Goal: Navigation & Orientation: Understand site structure

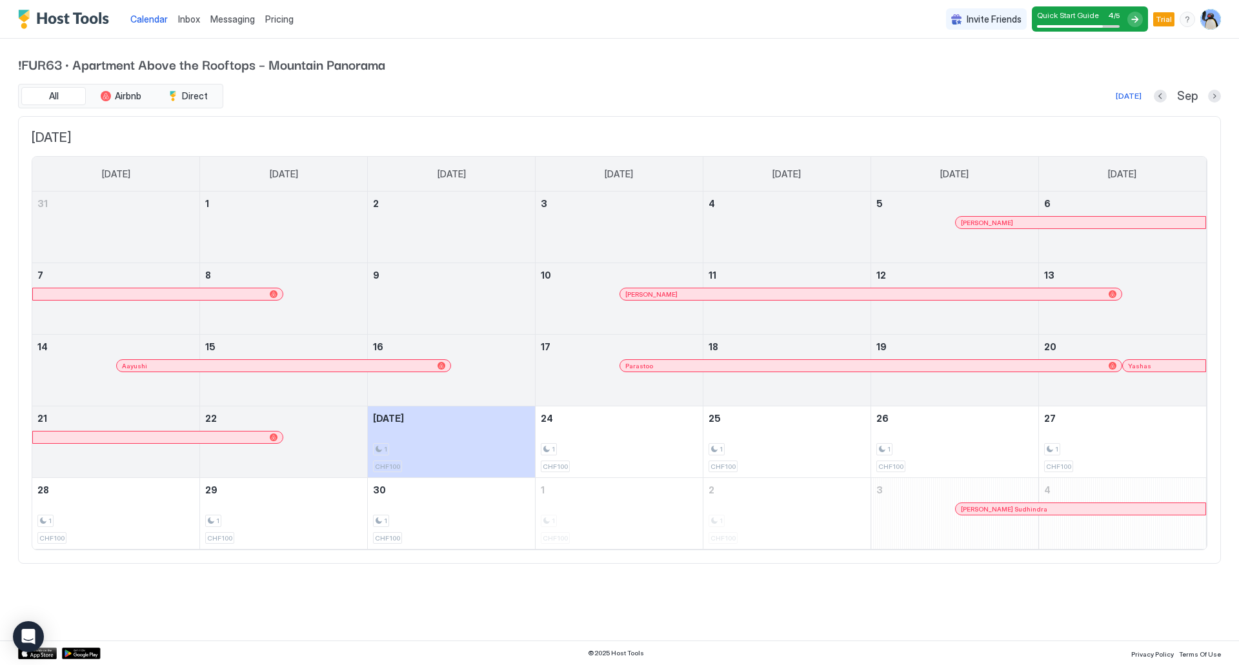
click at [181, 21] on span "Inbox" at bounding box center [189, 19] width 22 height 11
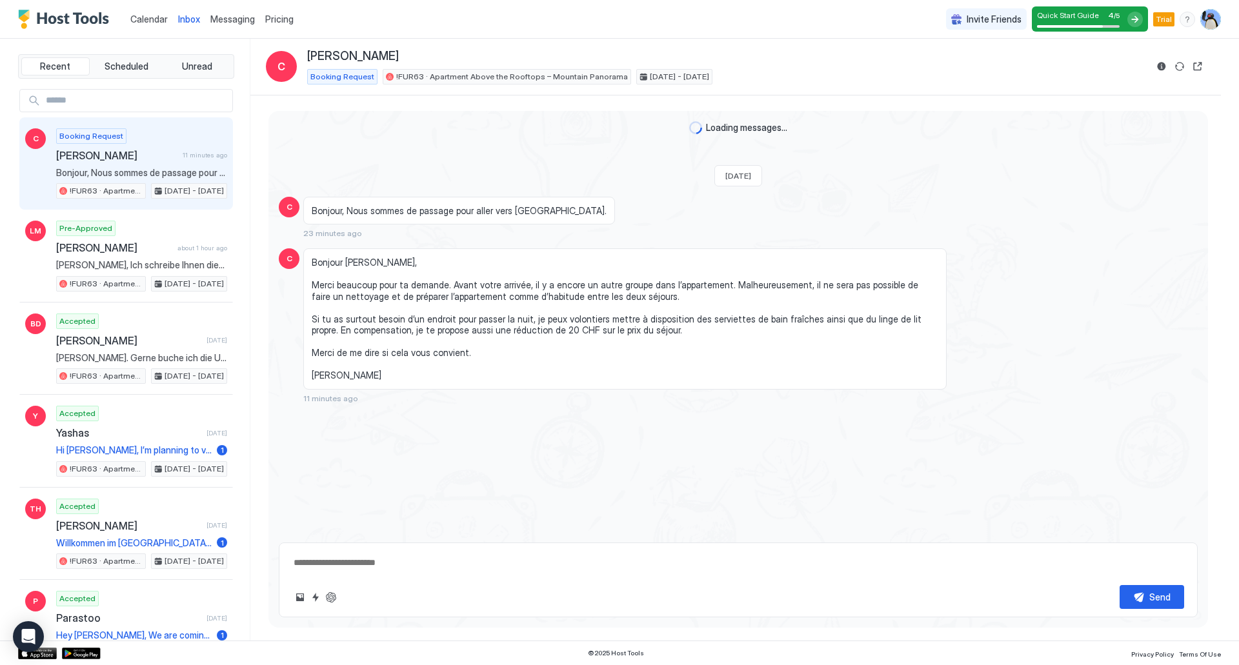
type textarea "*"
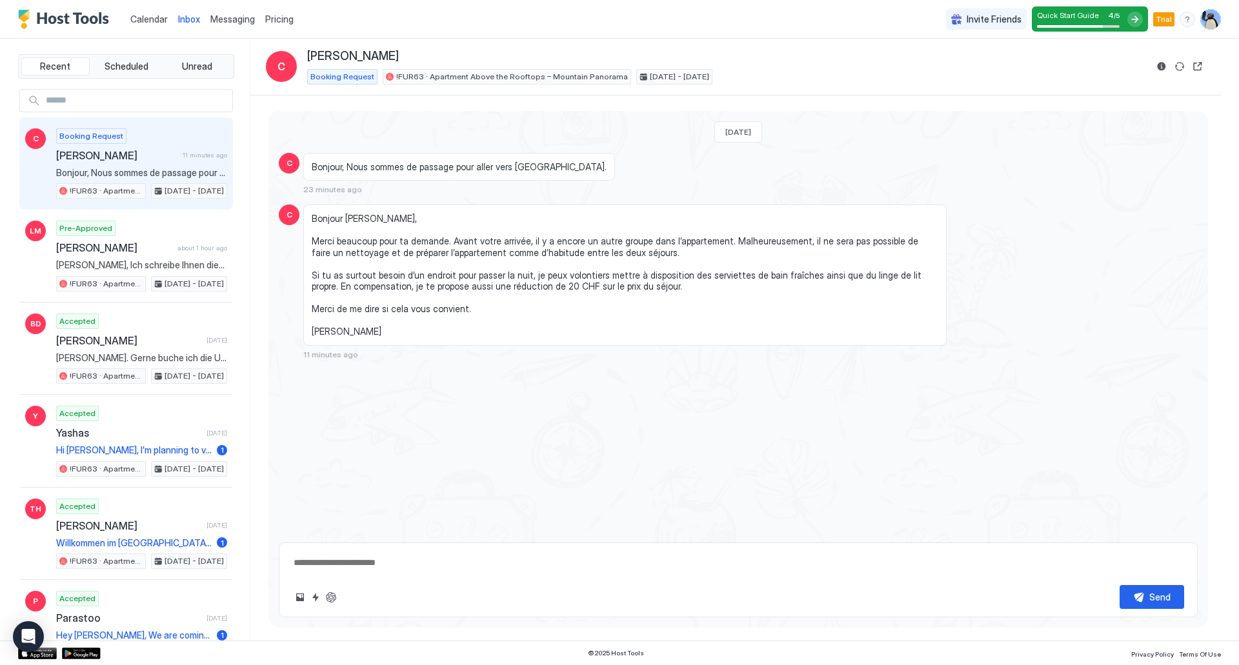
click at [239, 30] on div "Messaging" at bounding box center [232, 19] width 55 height 24
click at [237, 25] on link "Messaging" at bounding box center [232, 19] width 45 height 14
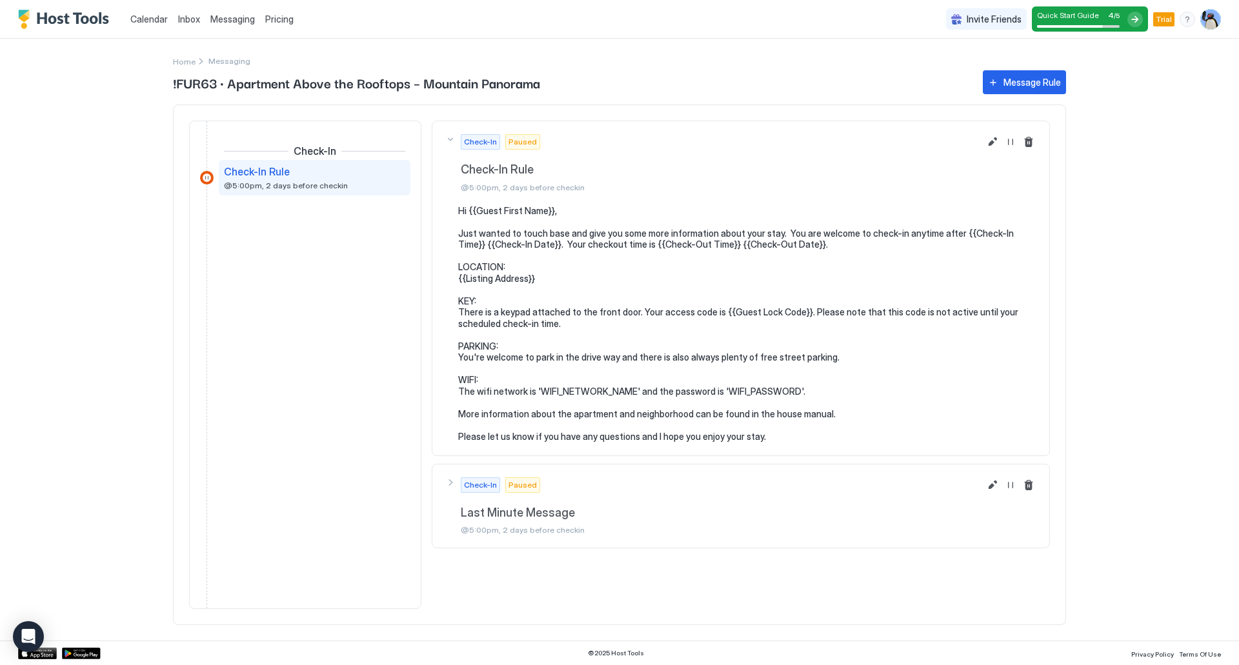
click at [277, 20] on span "Pricing" at bounding box center [279, 20] width 28 height 12
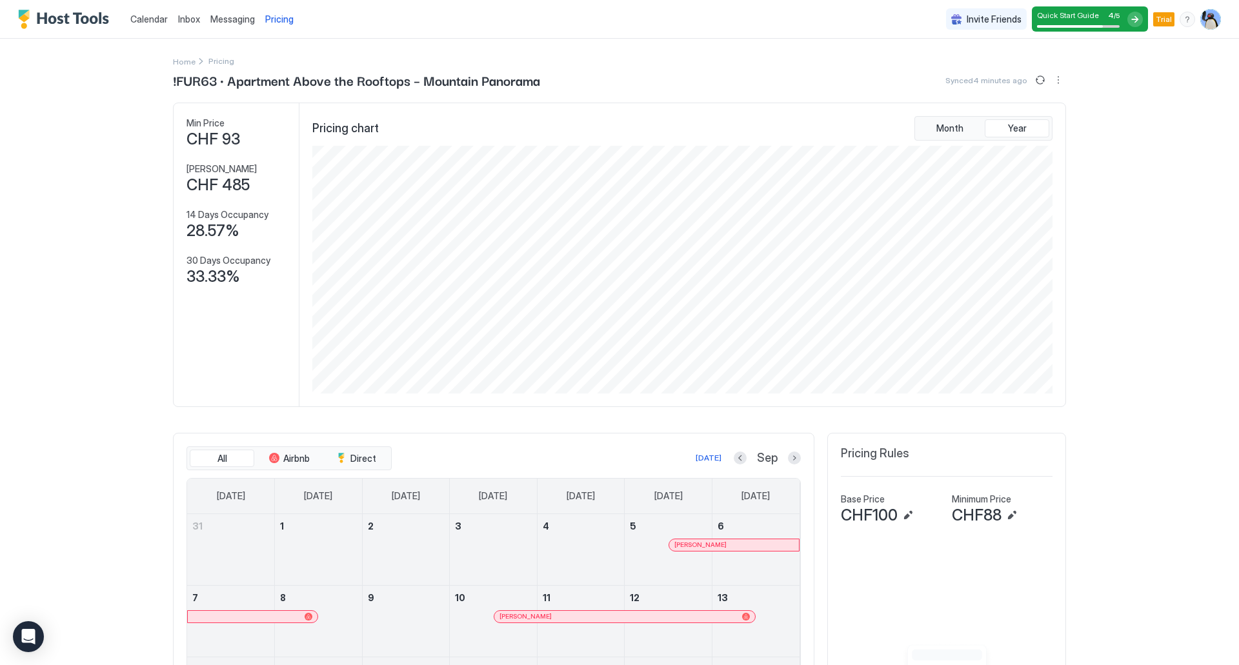
click at [1206, 19] on img "User profile" at bounding box center [1210, 19] width 21 height 21
click at [1126, 77] on div "Settings" at bounding box center [1128, 72] width 164 height 23
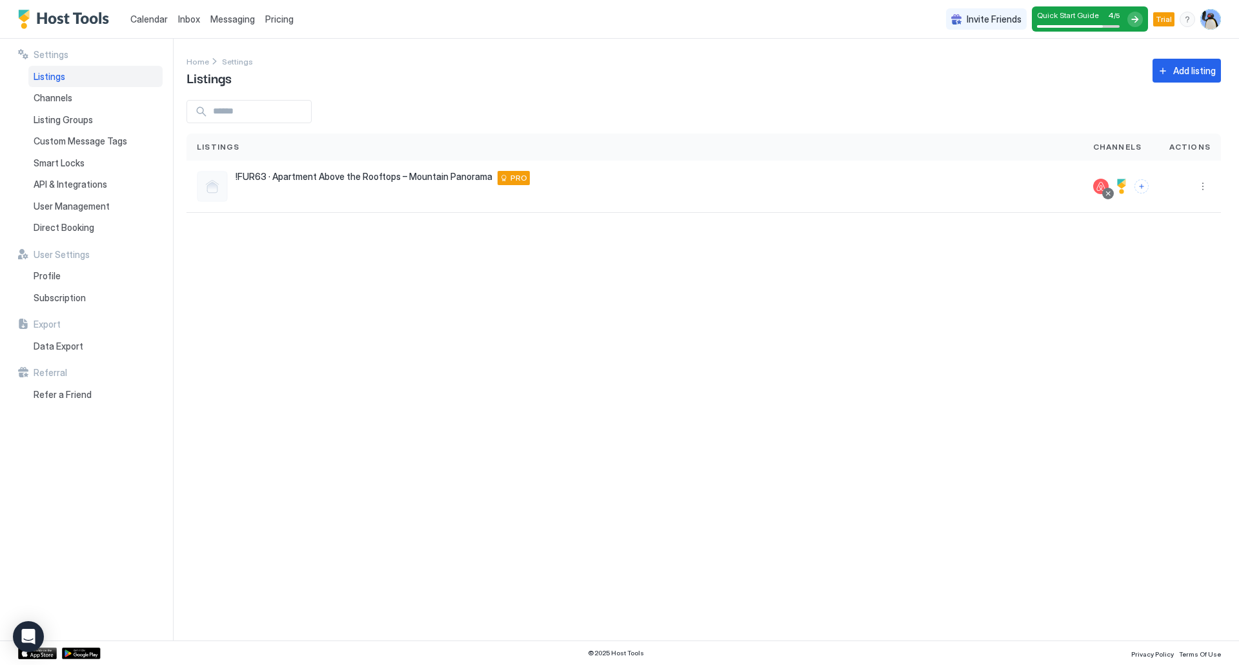
click at [143, 19] on span "Calendar" at bounding box center [148, 19] width 37 height 11
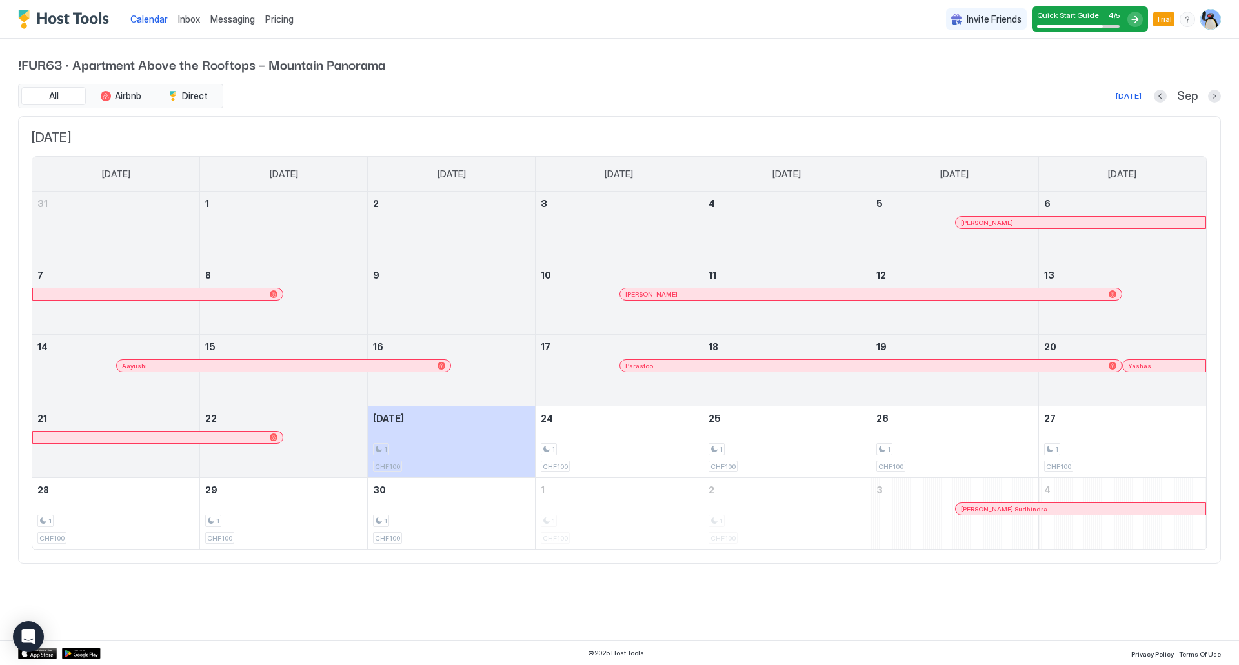
click at [232, 21] on span "Messaging" at bounding box center [232, 19] width 45 height 11
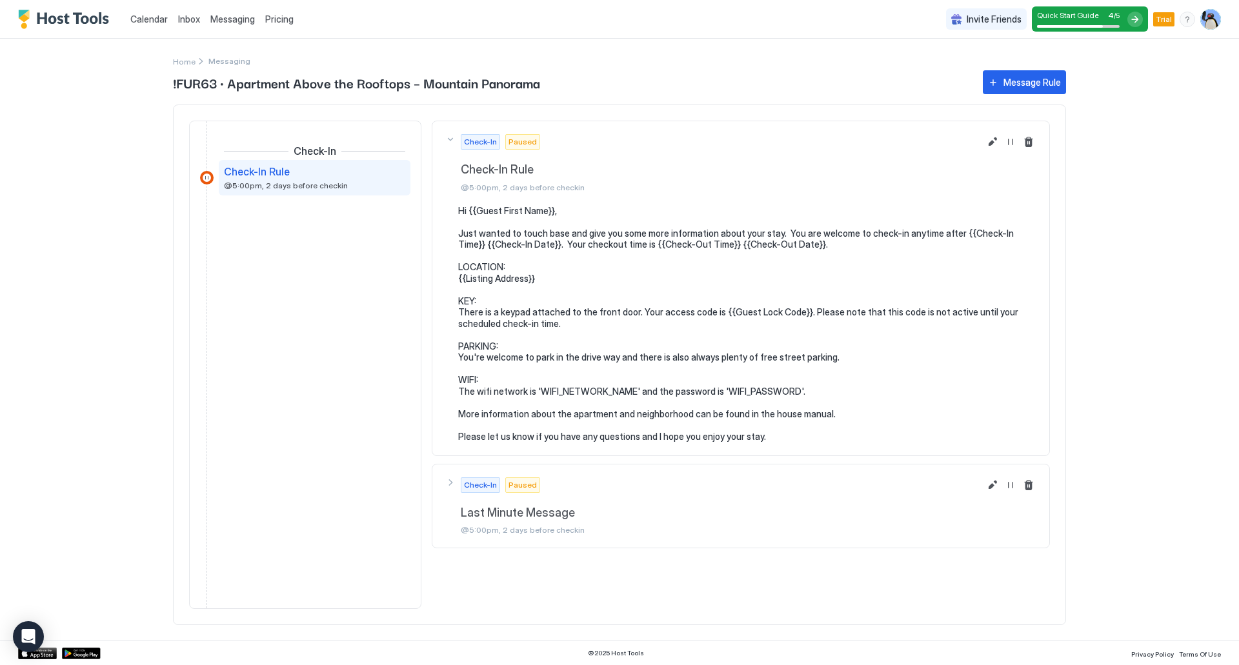
click at [280, 19] on span "Pricing" at bounding box center [279, 20] width 28 height 12
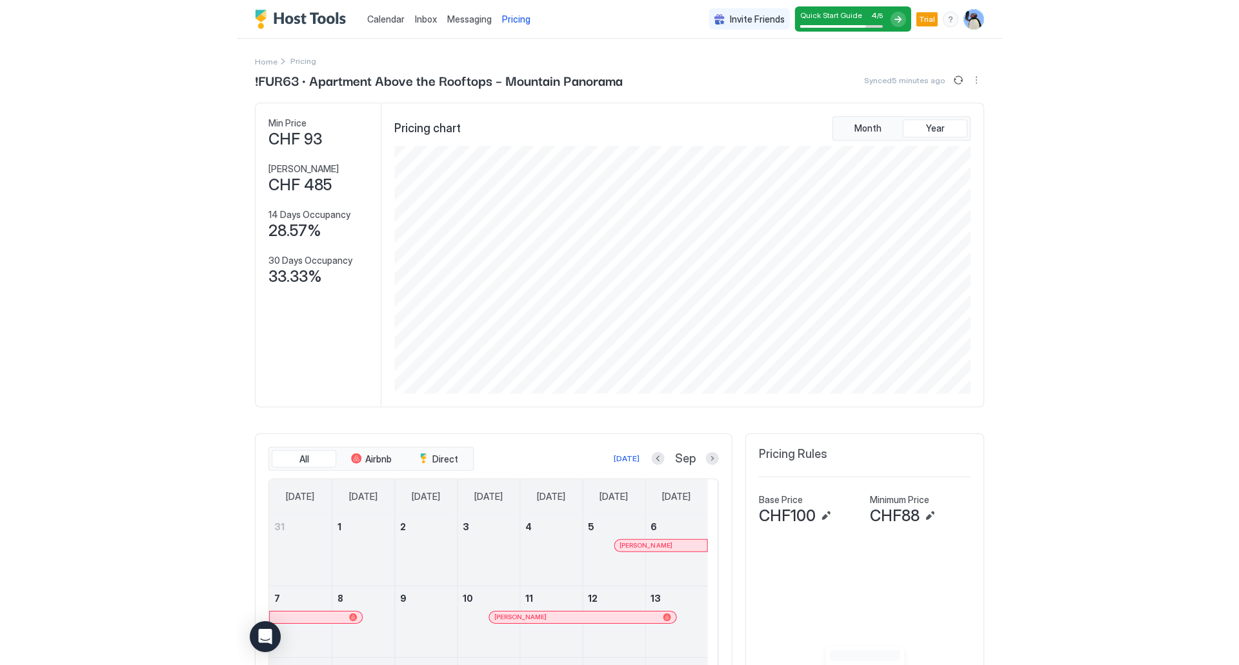
scroll to position [248, 743]
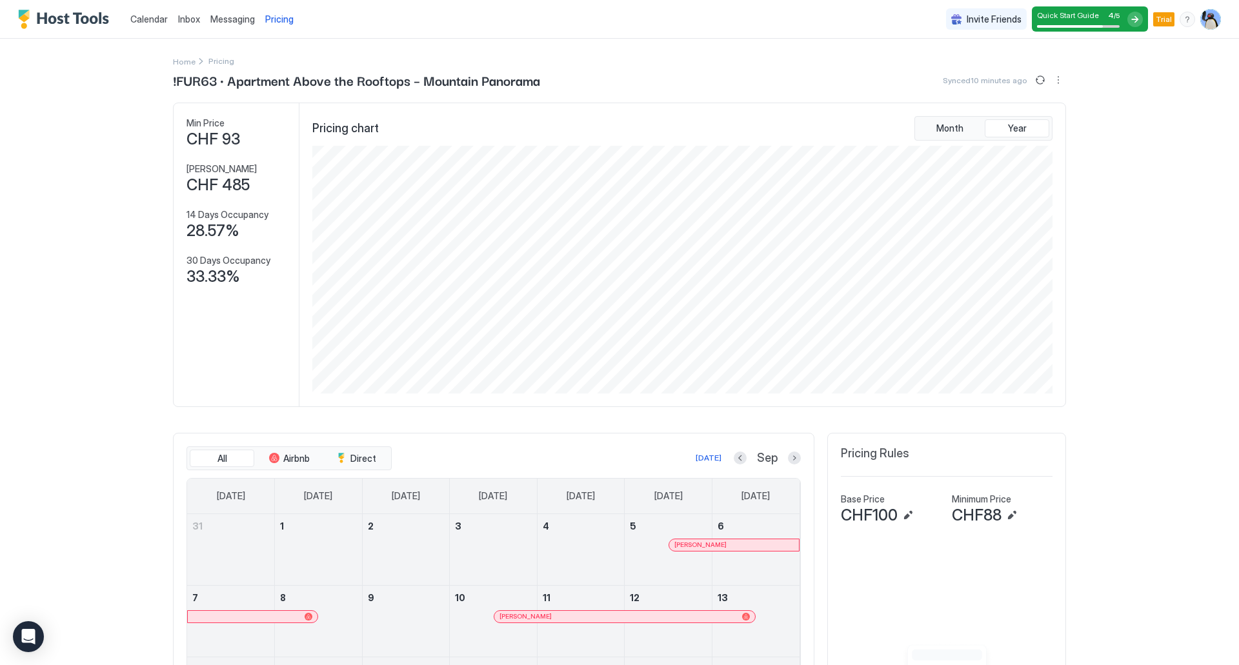
click at [1203, 12] on img "User profile" at bounding box center [1210, 19] width 21 height 21
click at [1115, 78] on div "Settings" at bounding box center [1128, 72] width 164 height 23
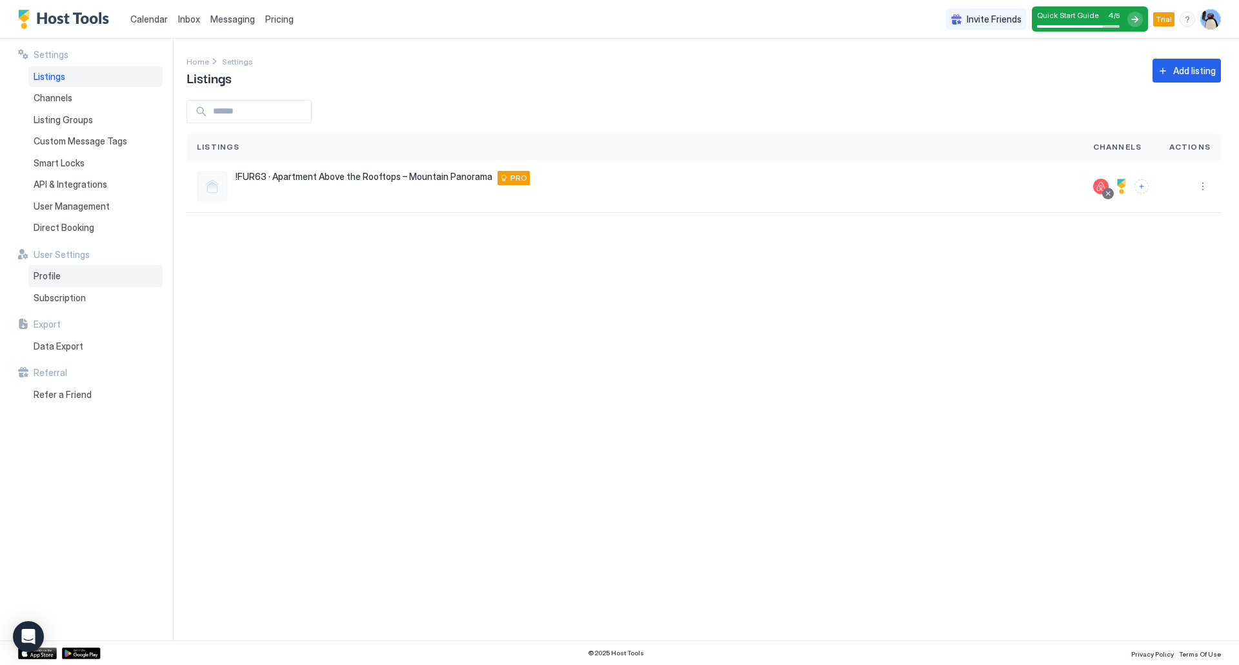
click at [55, 281] on span "Profile" at bounding box center [47, 276] width 27 height 12
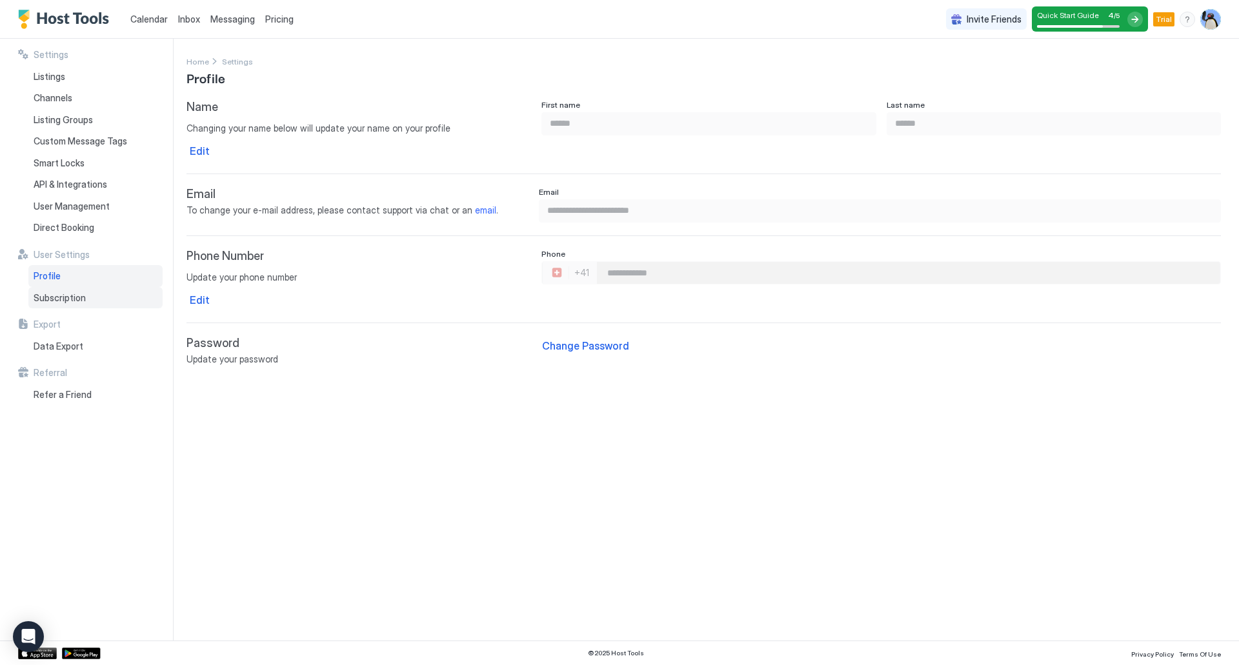
click at [52, 290] on div "Subscription" at bounding box center [95, 298] width 134 height 22
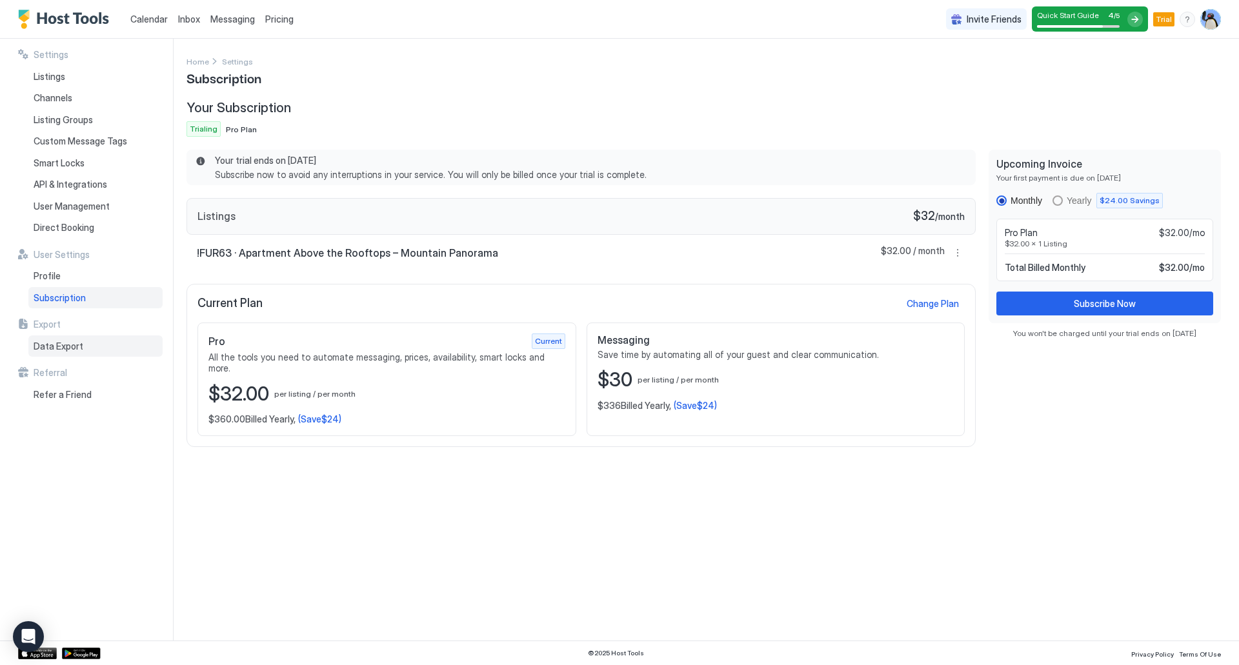
click at [79, 338] on div "Data Export" at bounding box center [95, 346] width 134 height 22
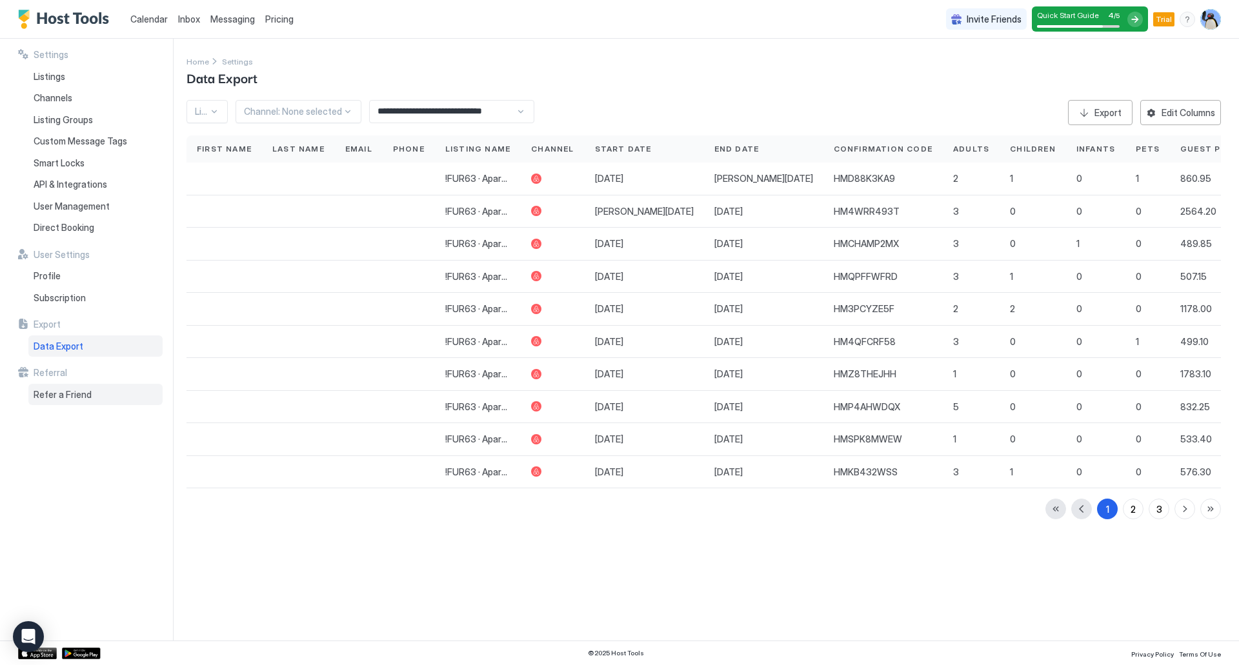
click at [75, 392] on span "Refer a Friend" at bounding box center [63, 395] width 58 height 12
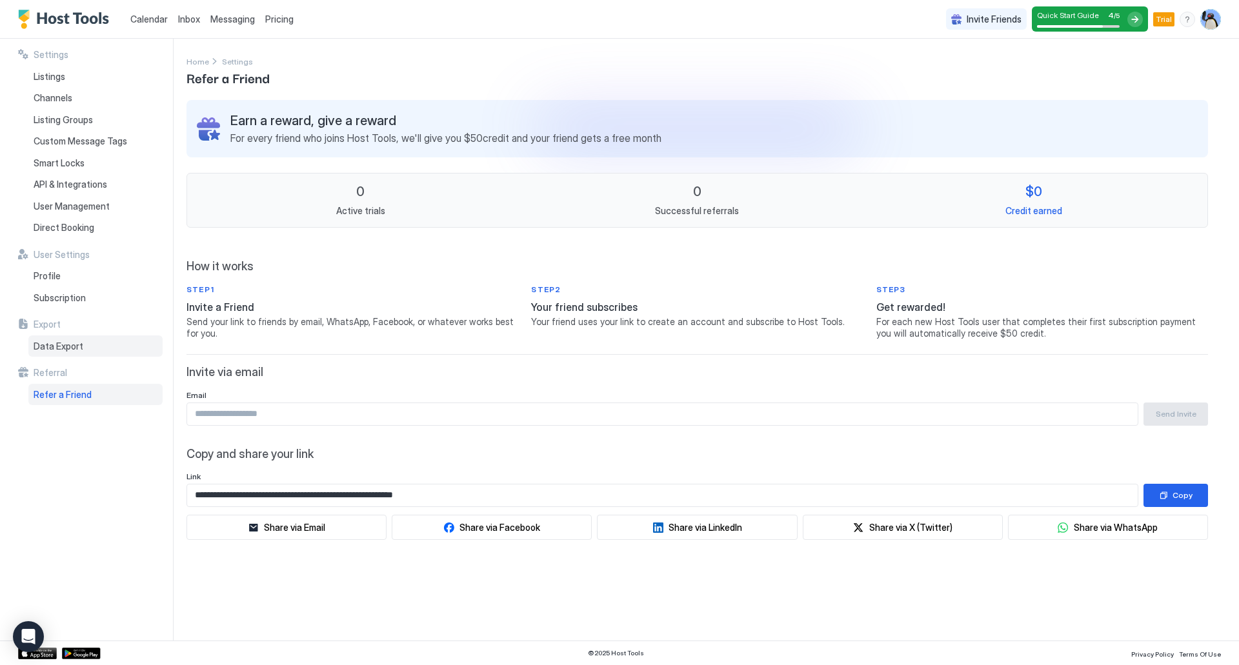
click at [61, 349] on span "Data Export" at bounding box center [59, 347] width 50 height 12
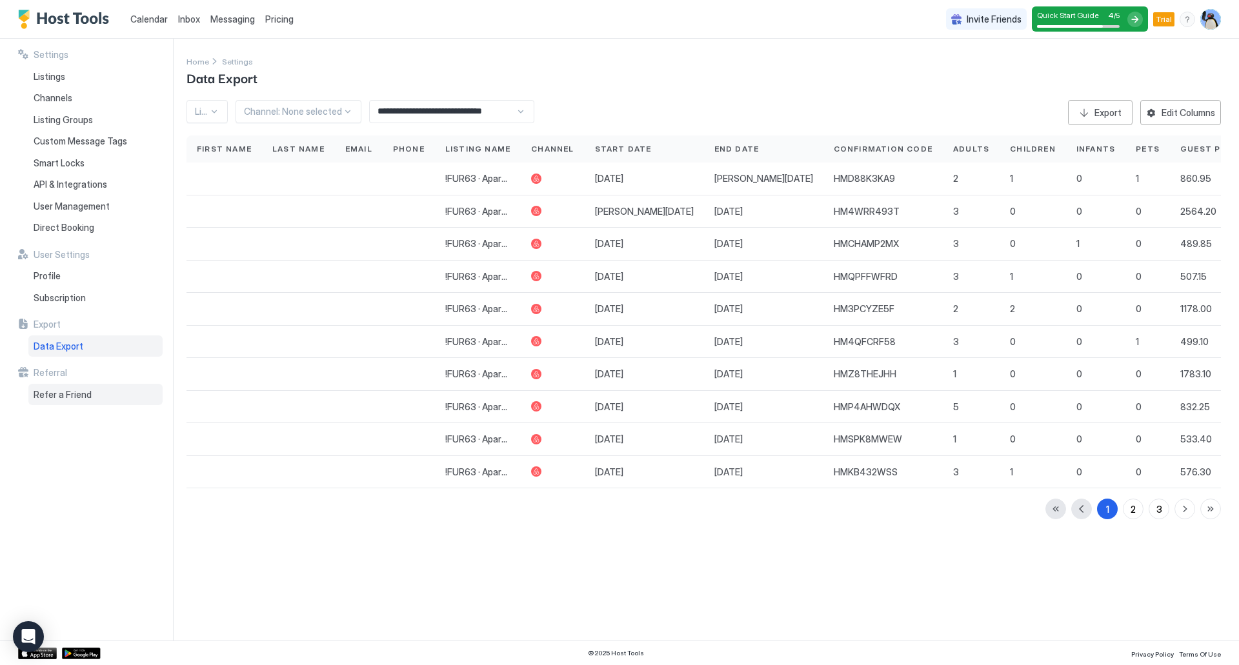
click at [72, 382] on div "Referral Refer a Friend" at bounding box center [90, 386] width 145 height 38
click at [72, 393] on span "Refer a Friend" at bounding box center [63, 395] width 58 height 12
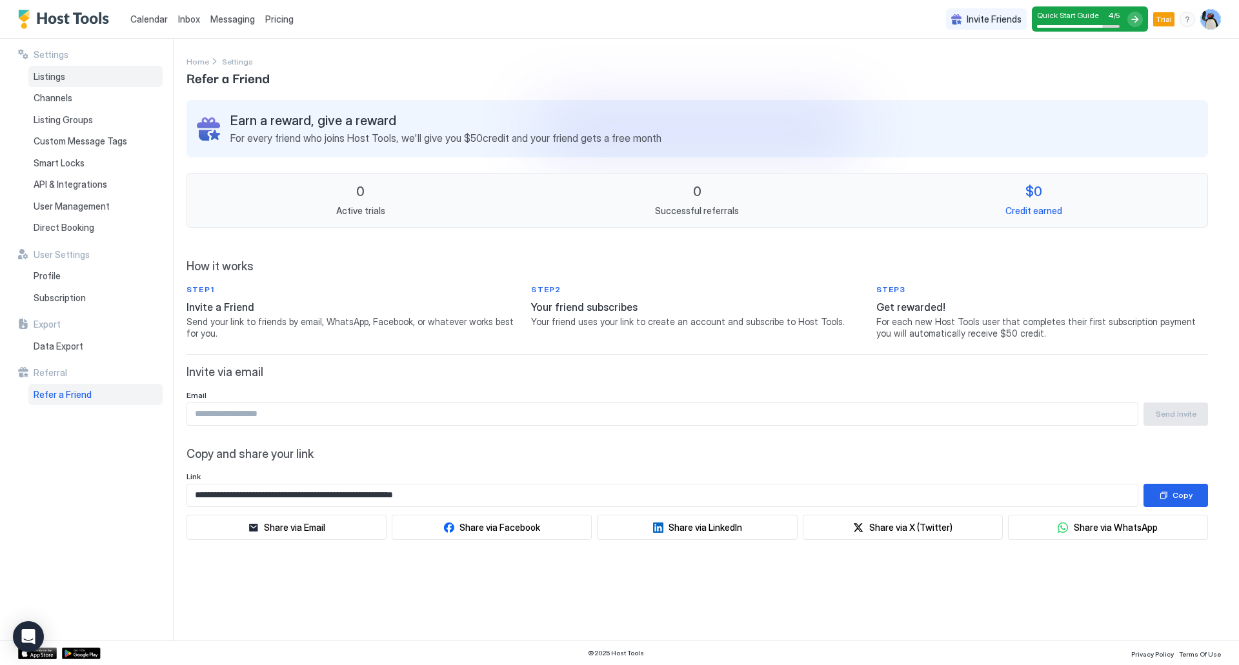
click at [65, 81] on div "Listings" at bounding box center [95, 77] width 134 height 22
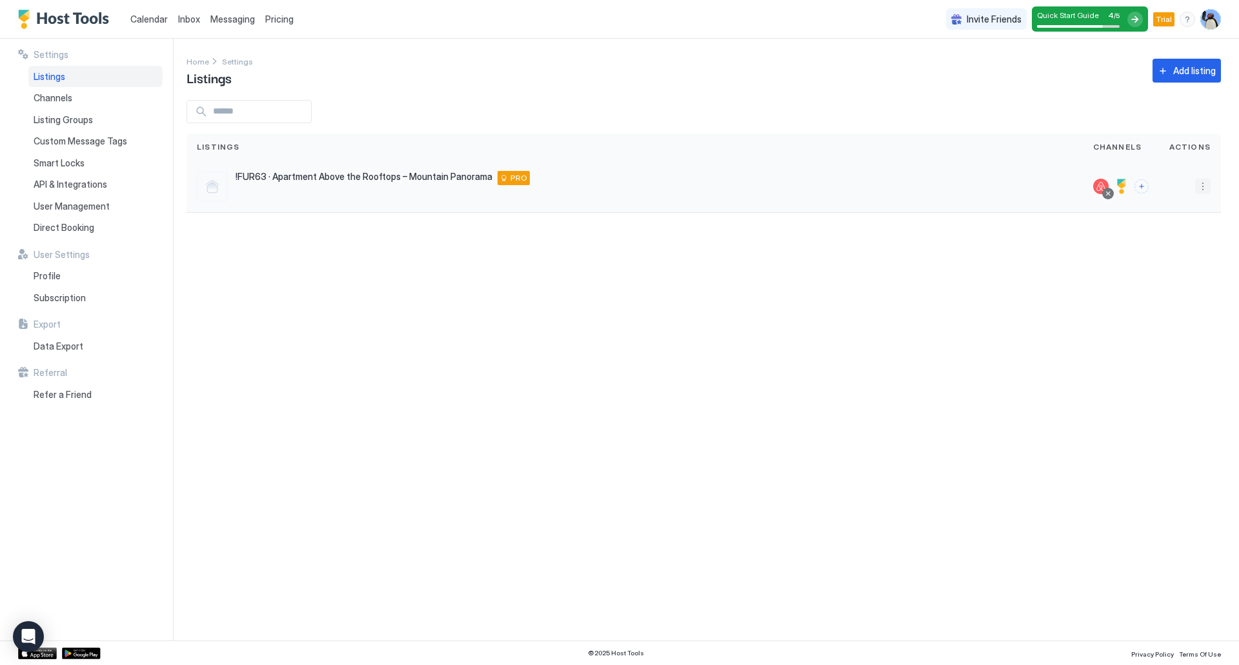
click at [1201, 186] on button "More options" at bounding box center [1202, 186] width 15 height 15
click at [1177, 309] on div "Delete" at bounding box center [1169, 308] width 88 height 21
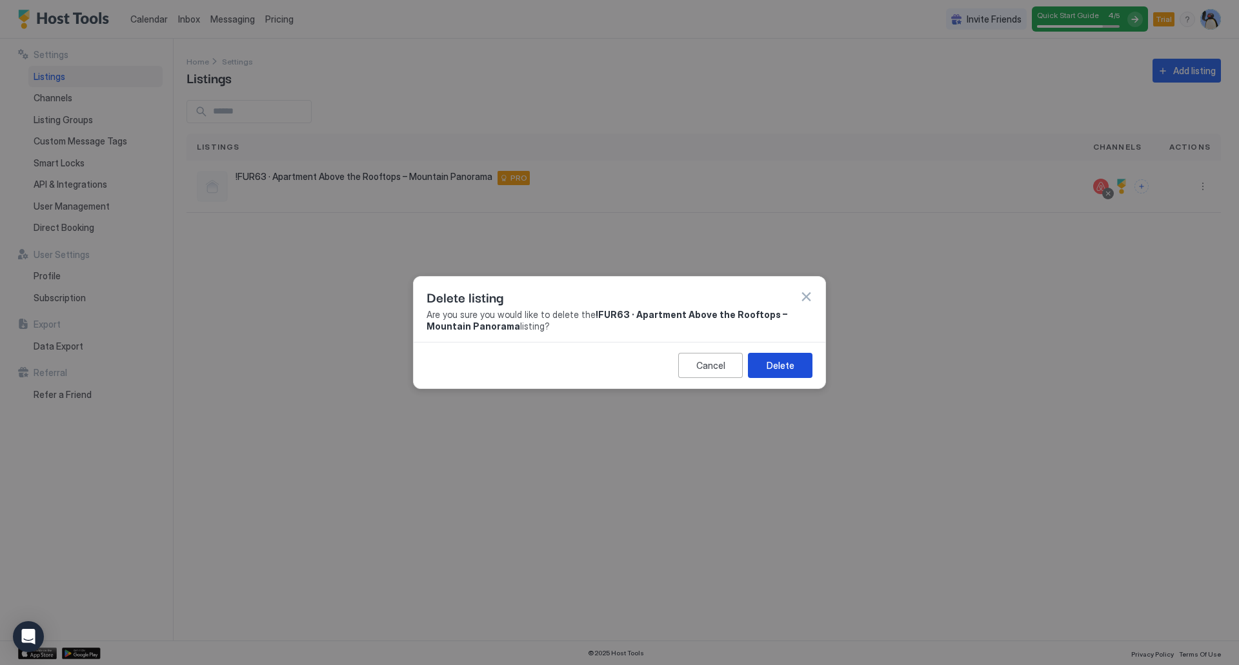
click at [792, 368] on div "Delete" at bounding box center [780, 366] width 28 height 14
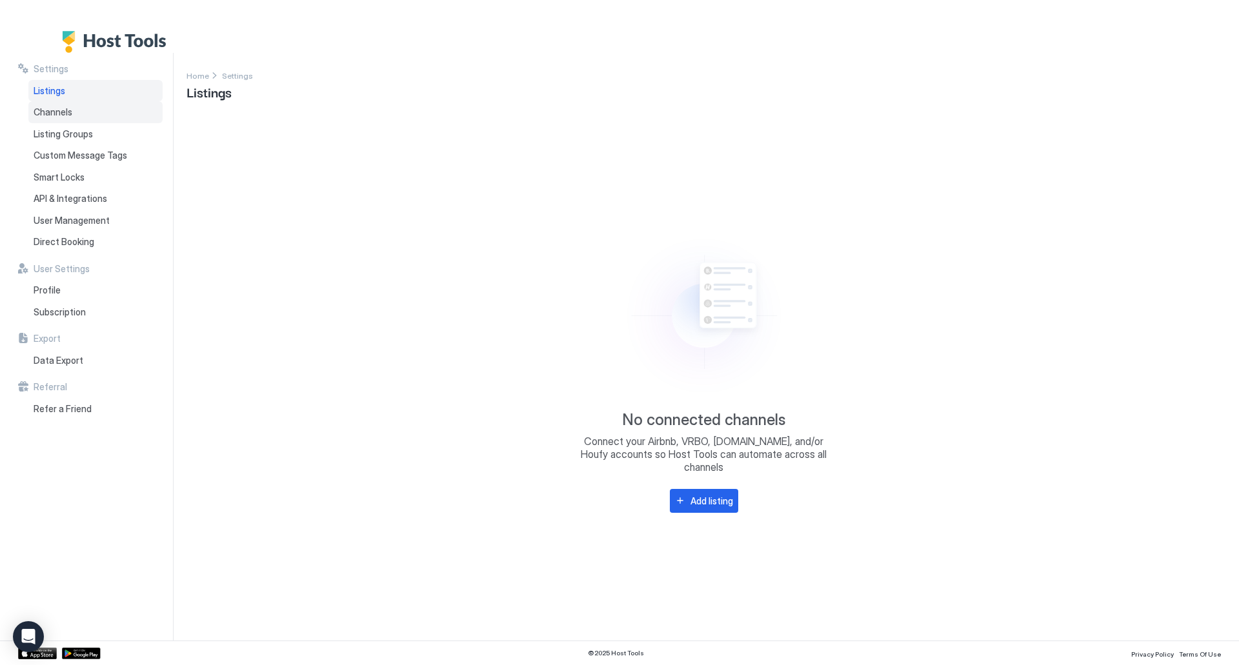
click at [75, 106] on div "Channels" at bounding box center [95, 112] width 134 height 22
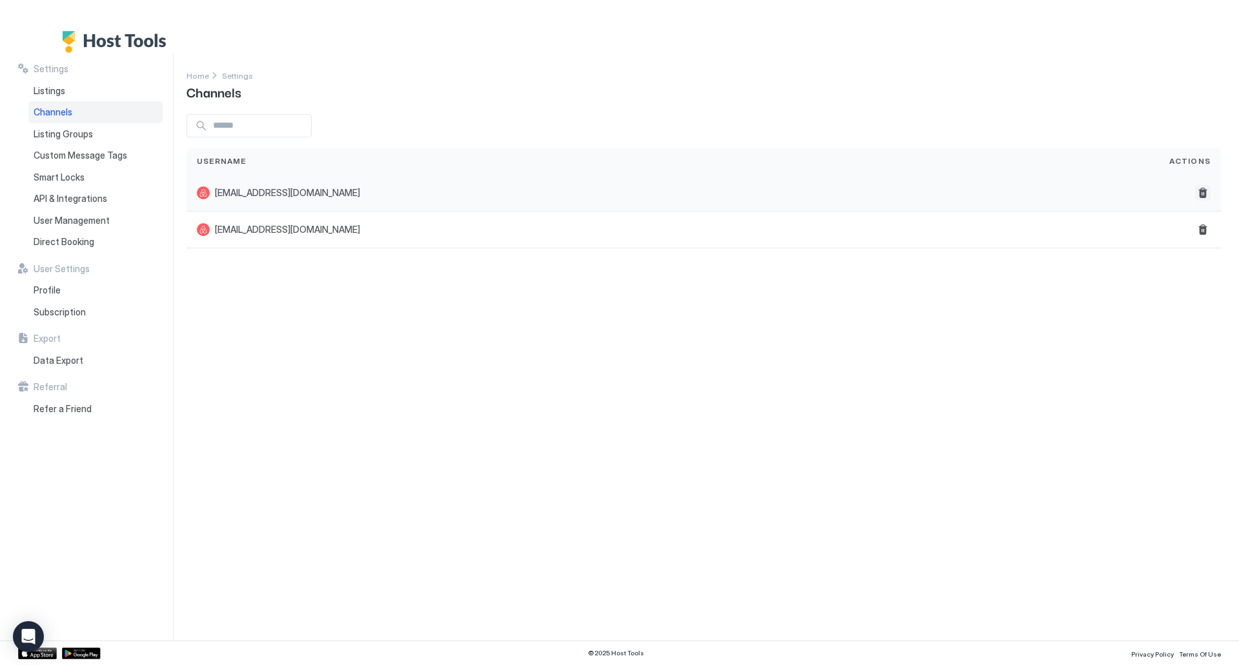
click at [1203, 197] on button "Delete" at bounding box center [1202, 192] width 15 height 15
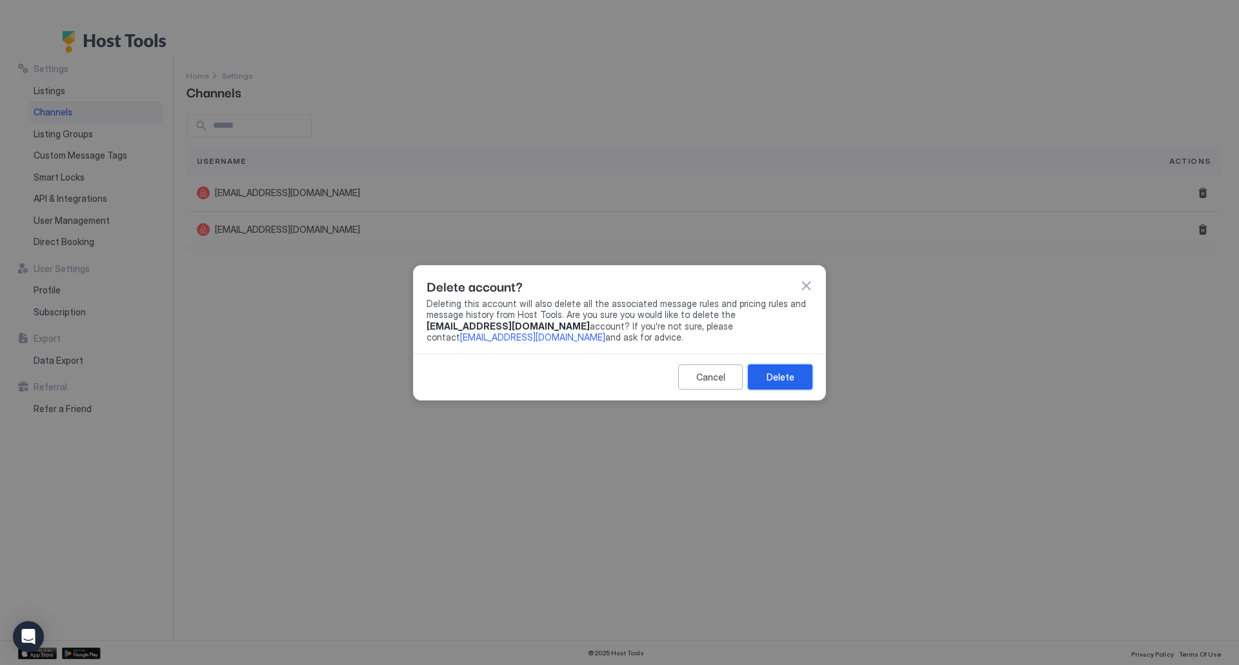
click at [788, 378] on div "Delete" at bounding box center [780, 377] width 28 height 14
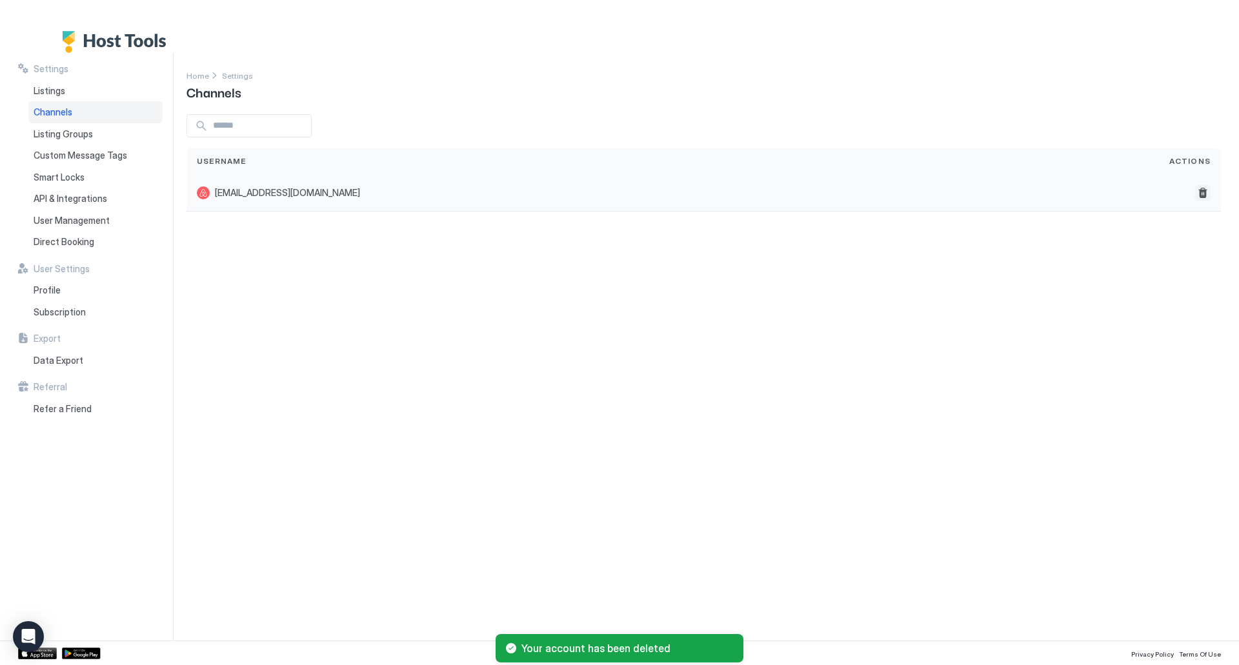
click at [1203, 195] on button "Delete" at bounding box center [1202, 192] width 15 height 15
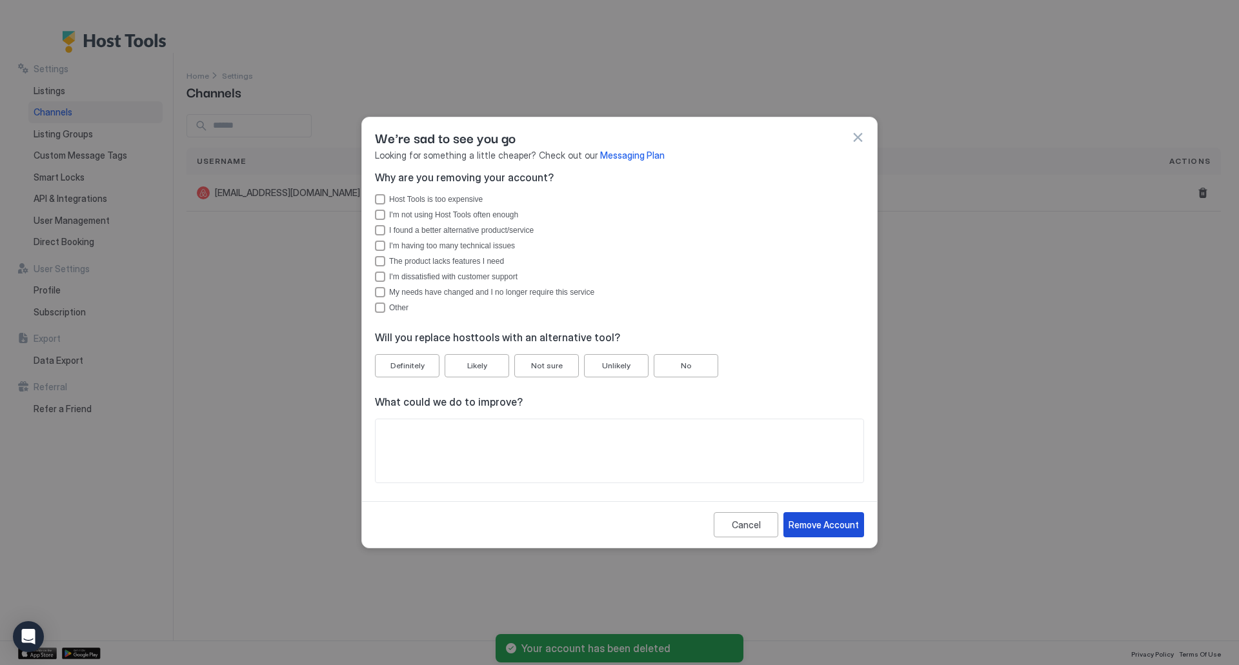
click at [823, 523] on div "Remove Account" at bounding box center [823, 525] width 70 height 14
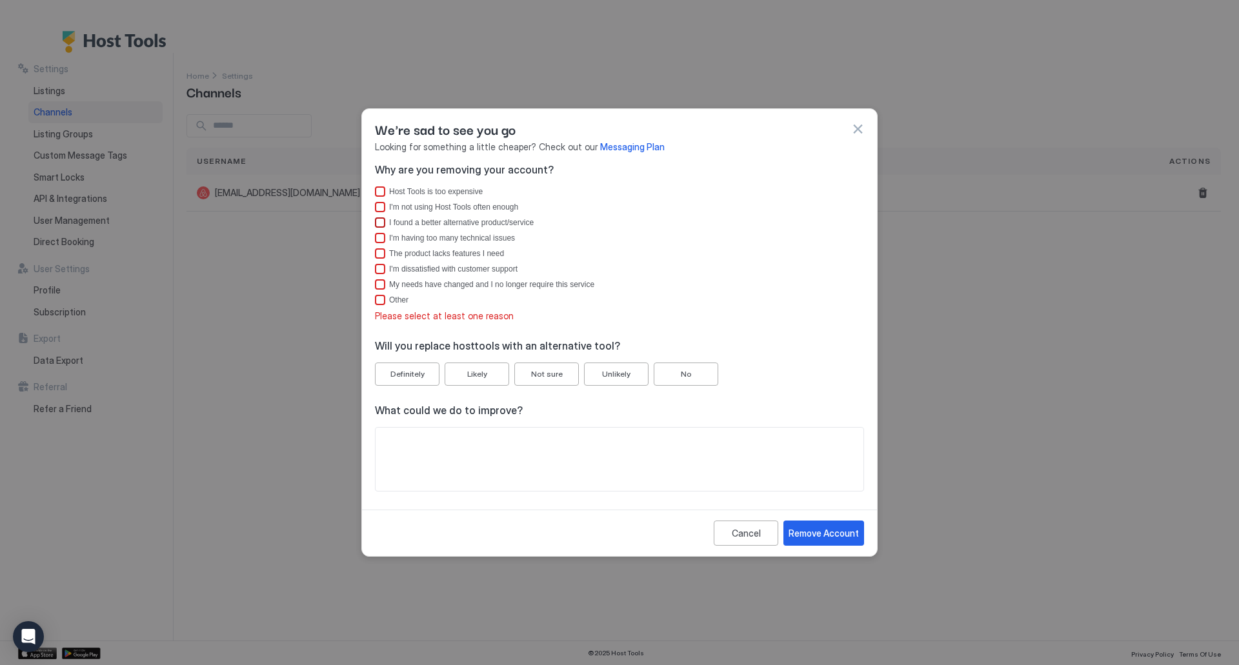
click at [403, 223] on div "I found a better alternative product/service" at bounding box center [461, 222] width 145 height 9
click at [817, 537] on div "Remove Account" at bounding box center [823, 533] width 70 height 14
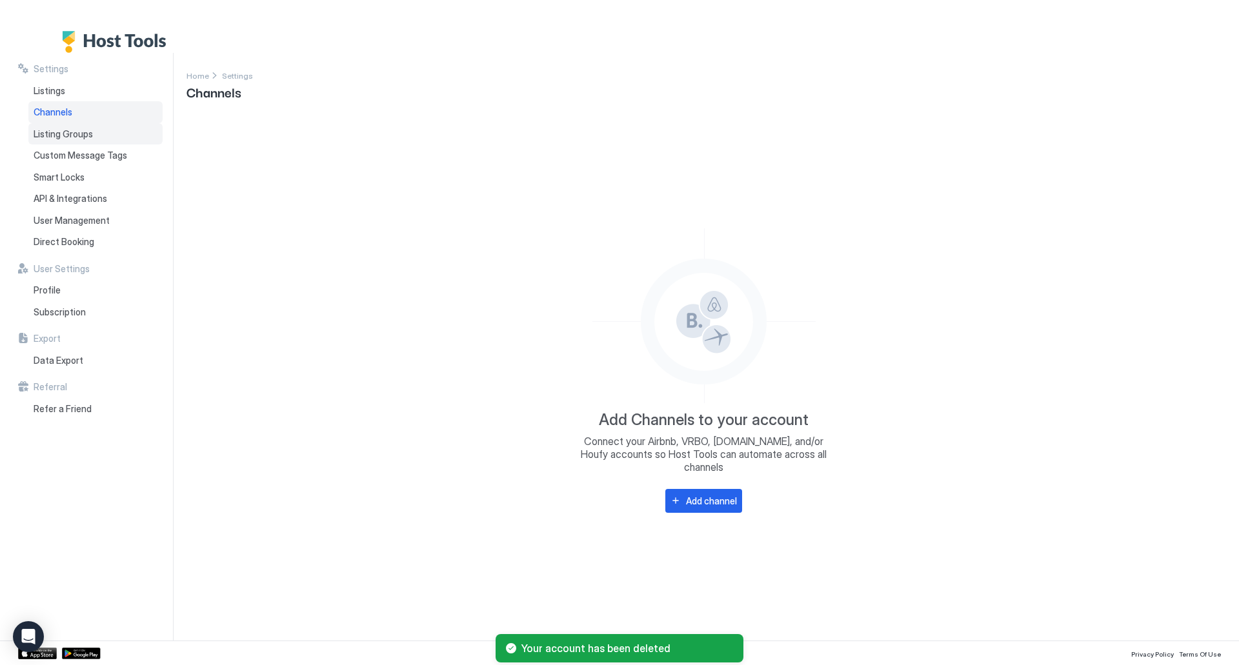
click at [76, 140] on div "Listing Groups" at bounding box center [95, 134] width 134 height 22
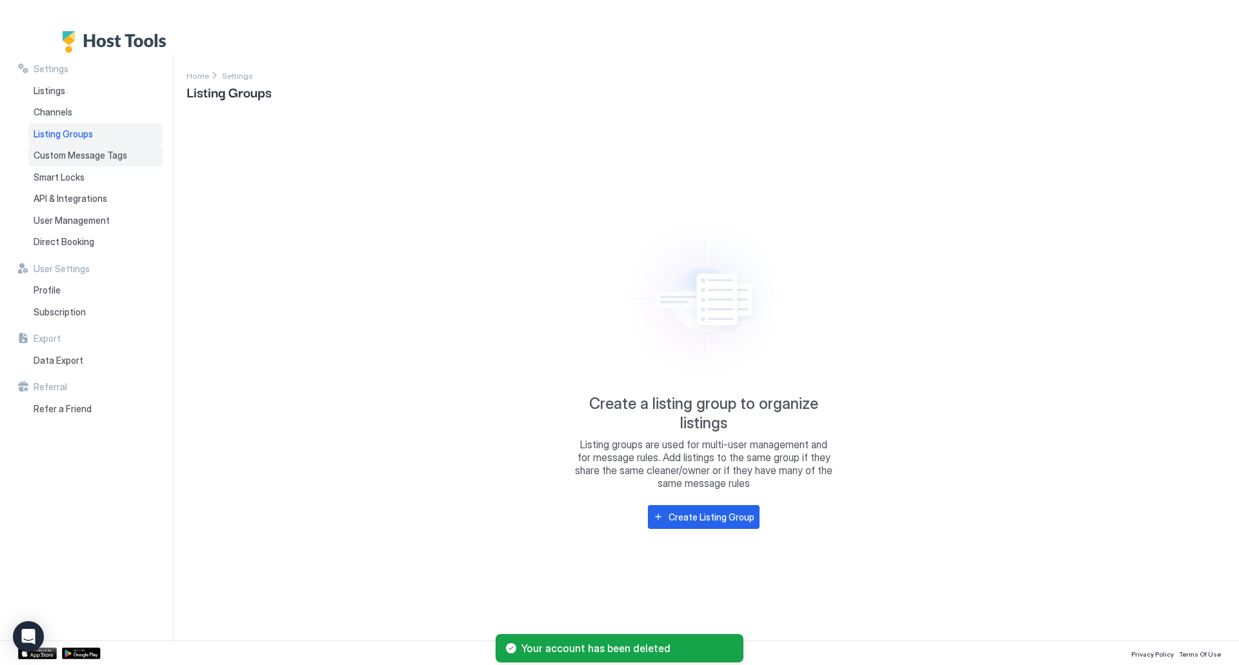
click at [81, 153] on span "Custom Message Tags" at bounding box center [81, 156] width 94 height 12
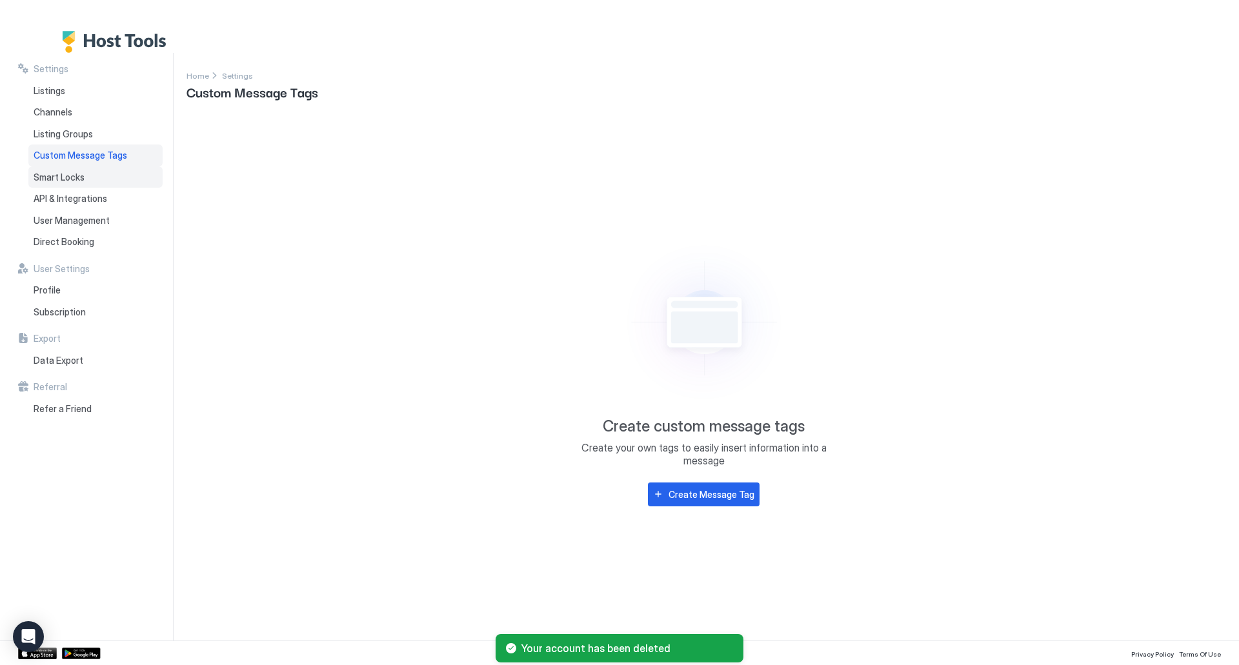
click at [85, 182] on div "Smart Locks" at bounding box center [95, 177] width 134 height 22
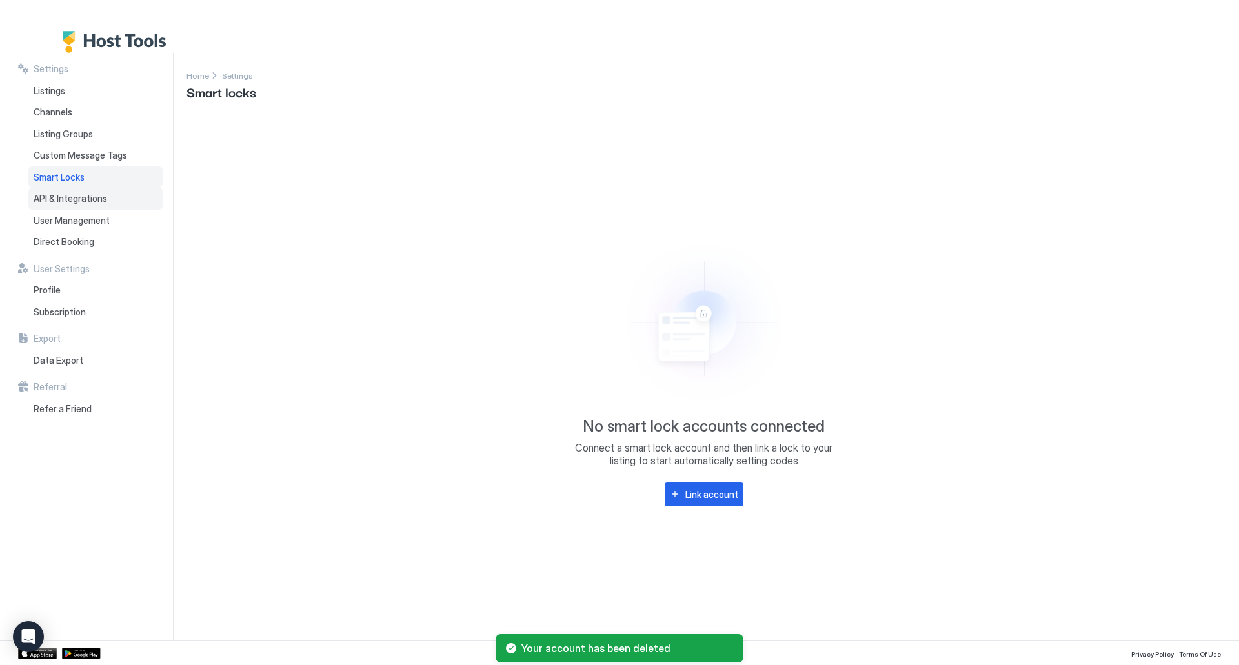
click at [87, 190] on div "API & Integrations" at bounding box center [95, 199] width 134 height 22
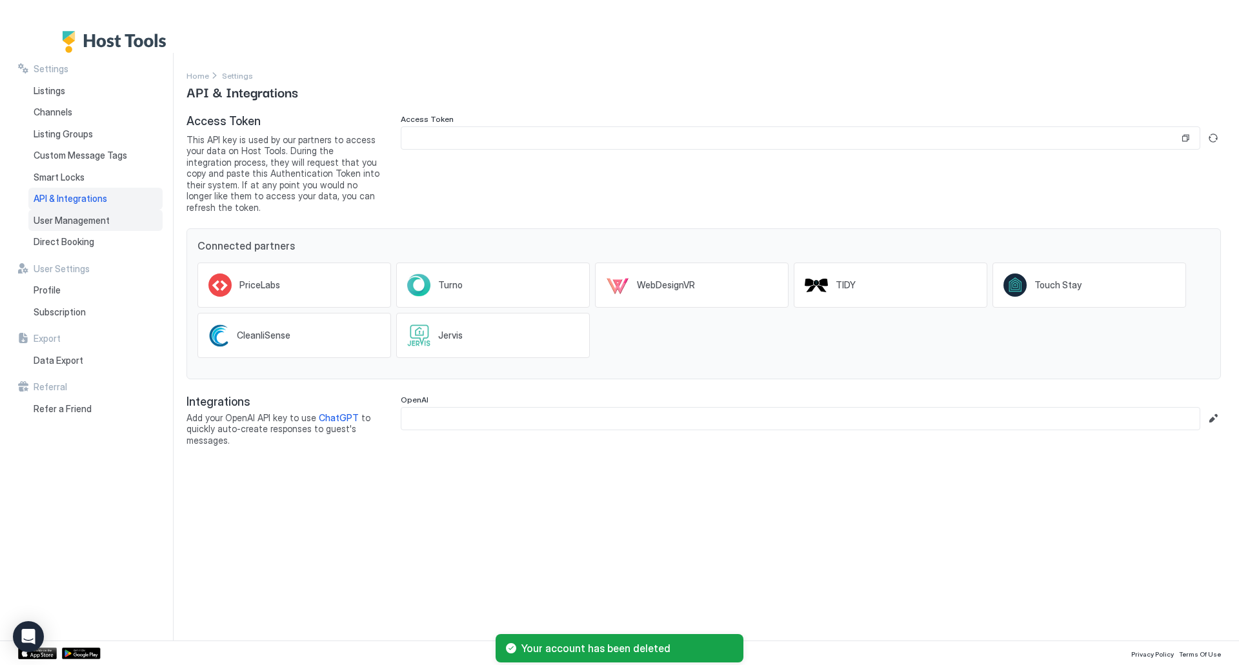
click at [86, 221] on span "User Management" at bounding box center [72, 221] width 76 height 12
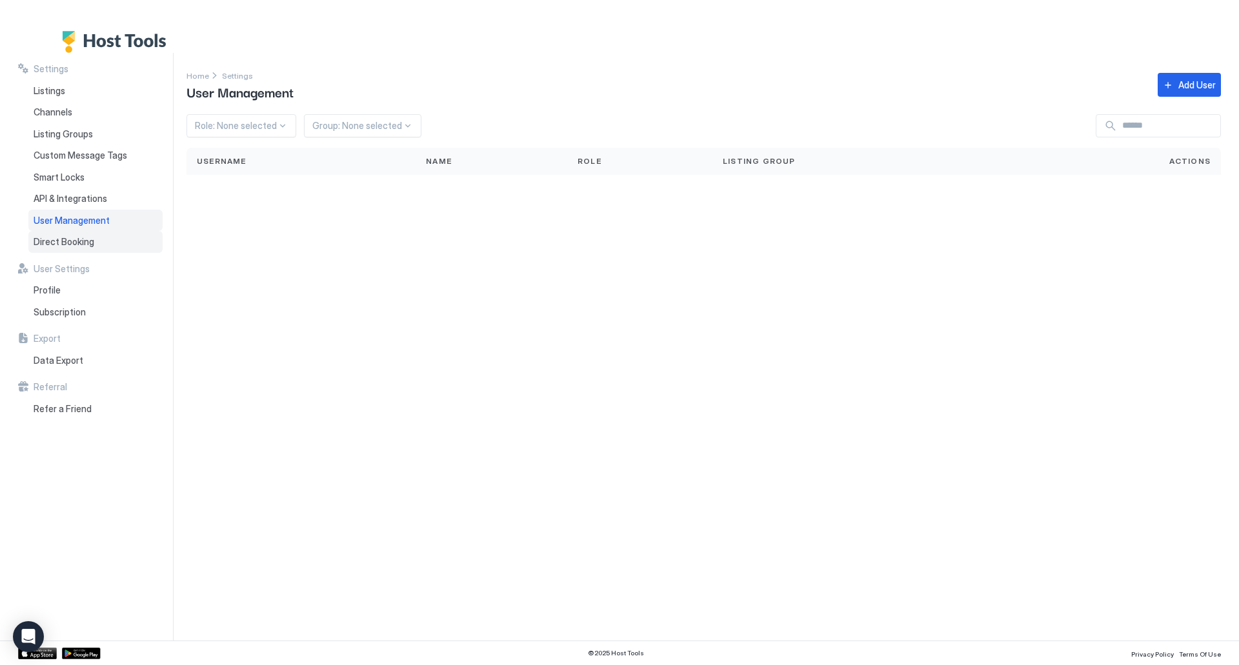
click at [92, 246] on span "Direct Booking" at bounding box center [64, 242] width 61 height 12
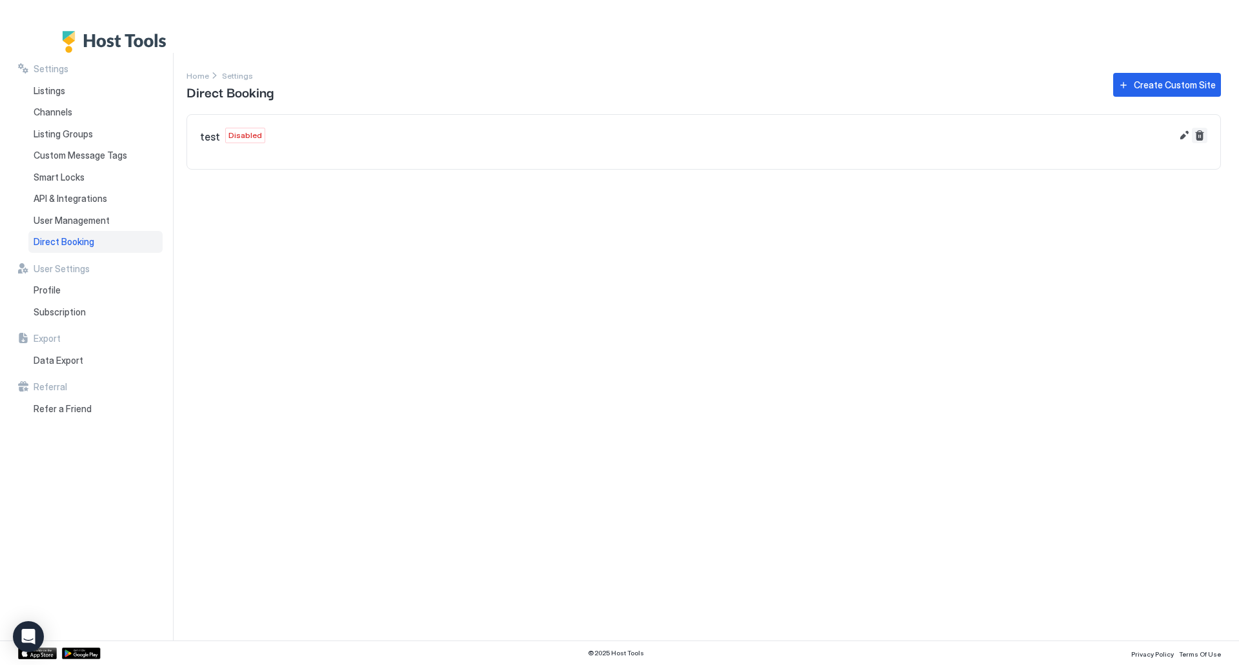
click at [1205, 138] on button "Delete" at bounding box center [1199, 135] width 15 height 15
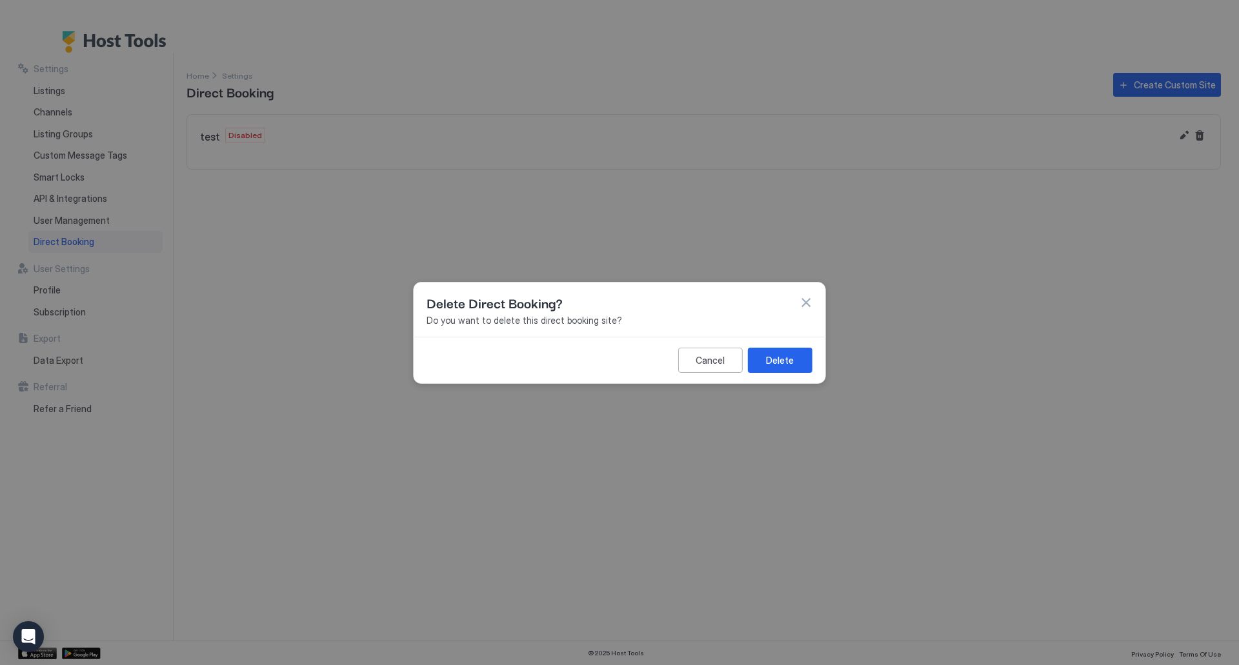
click at [777, 367] on button "Delete" at bounding box center [780, 359] width 65 height 25
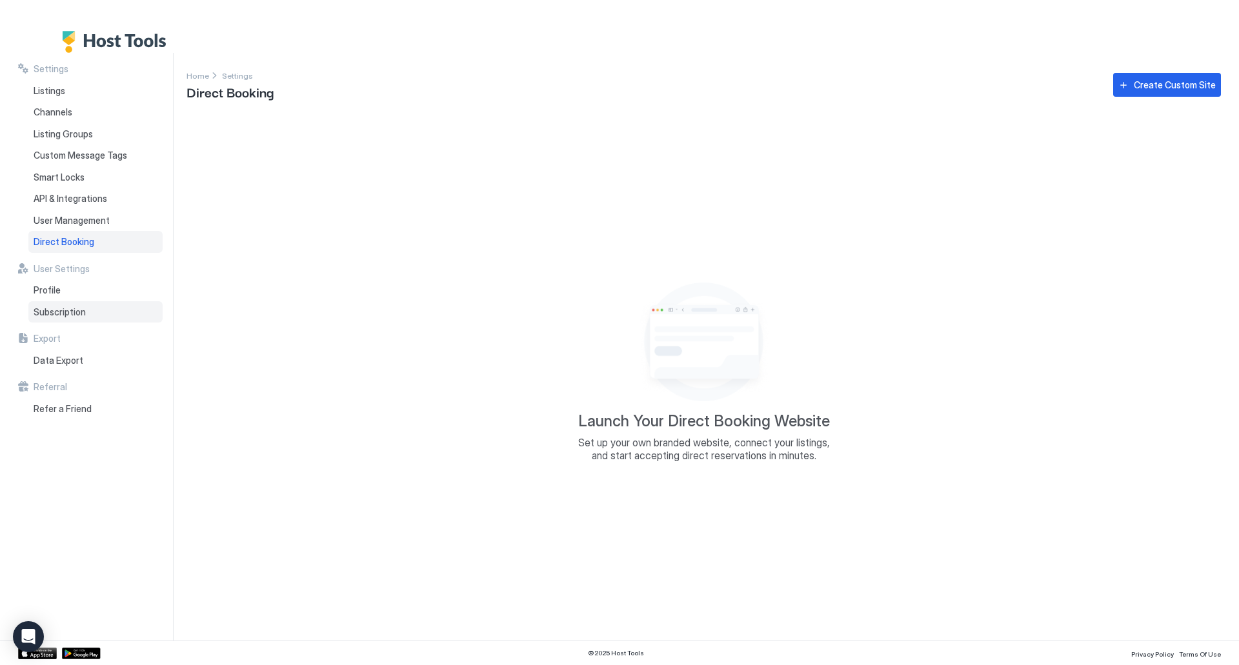
click at [39, 301] on div "Subscription" at bounding box center [95, 312] width 134 height 22
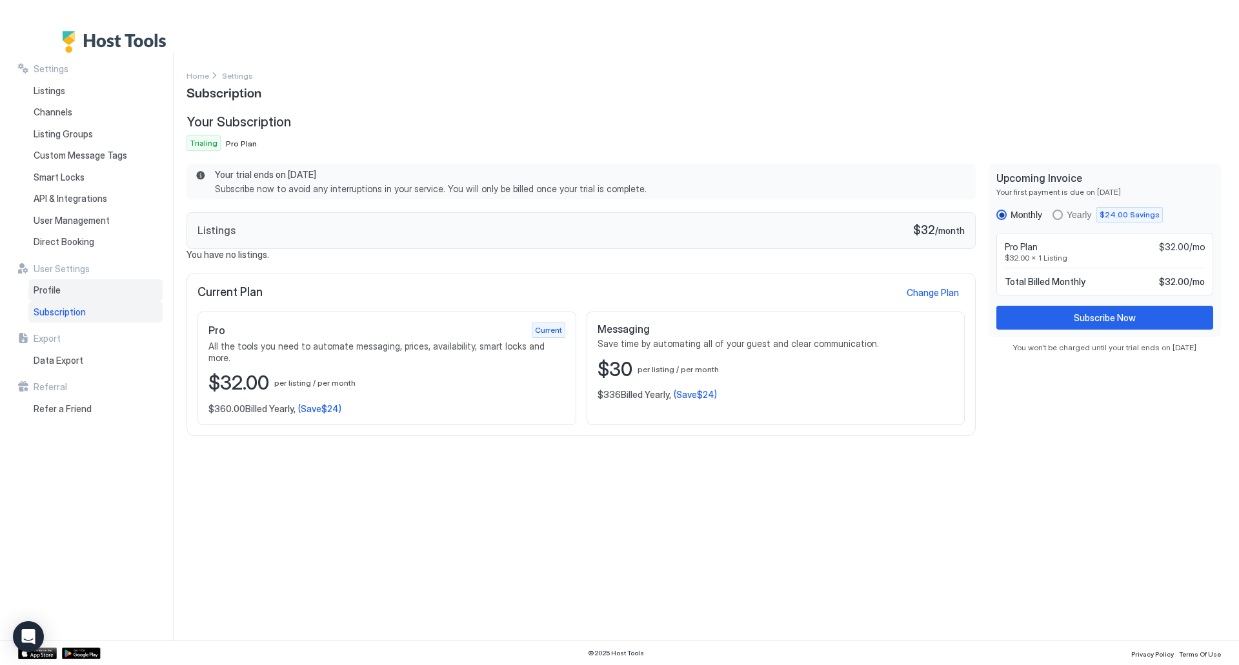
click at [57, 291] on span "Profile" at bounding box center [47, 291] width 27 height 12
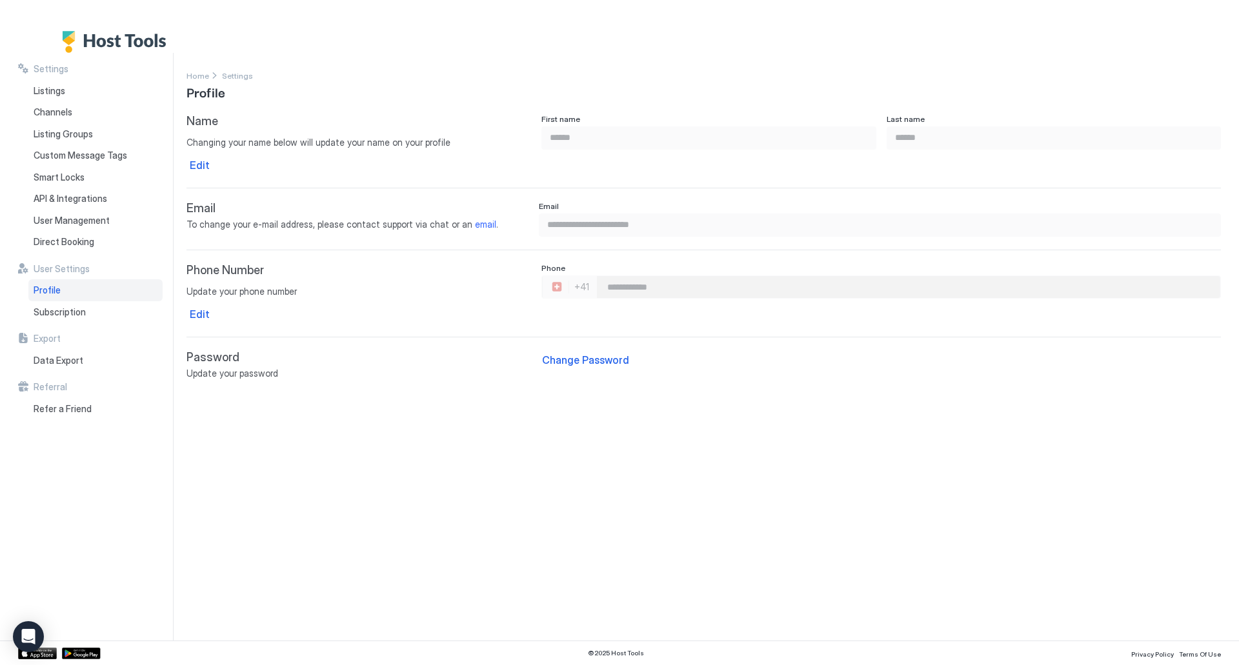
click at [102, 43] on img "Host Tools Logo" at bounding box center [117, 42] width 111 height 22
click at [67, 39] on img "Host Tools Logo" at bounding box center [117, 42] width 111 height 22
click at [52, 81] on div "Listings" at bounding box center [95, 91] width 134 height 22
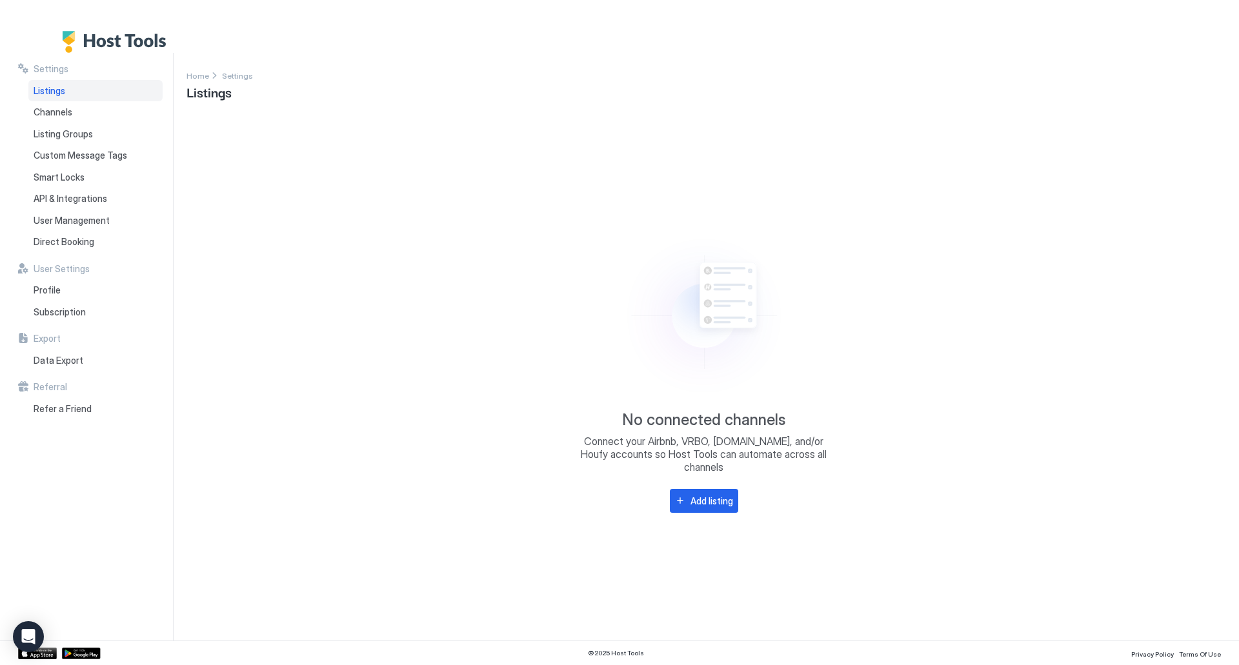
click at [79, 44] on img "Host Tools Logo" at bounding box center [117, 42] width 111 height 22
drag, startPoint x: 79, startPoint y: 44, endPoint x: 215, endPoint y: 26, distance: 136.7
click at [80, 44] on img "Host Tools Logo" at bounding box center [117, 42] width 111 height 22
